Goal: Task Accomplishment & Management: Use online tool/utility

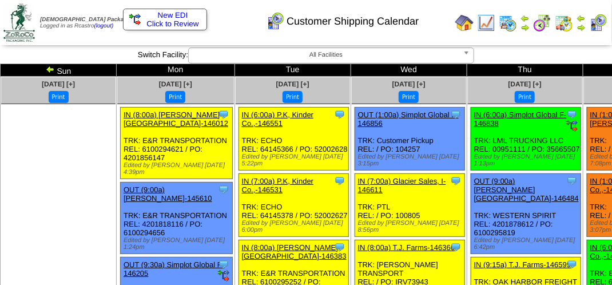
click at [581, 28] on img at bounding box center [580, 27] width 9 height 9
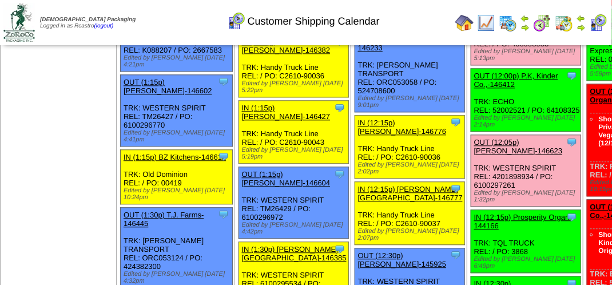
scroll to position [915, 0]
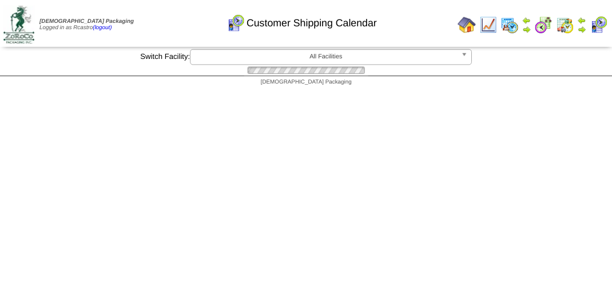
scroll to position [915, 0]
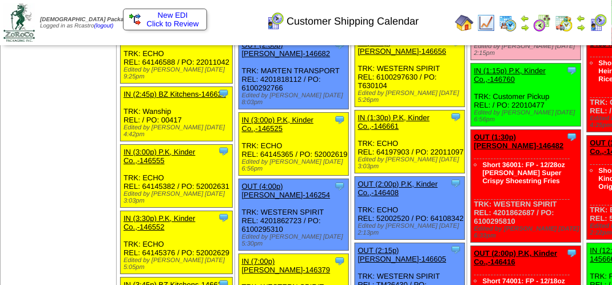
scroll to position [1372, 0]
